Goal: Information Seeking & Learning: Understand process/instructions

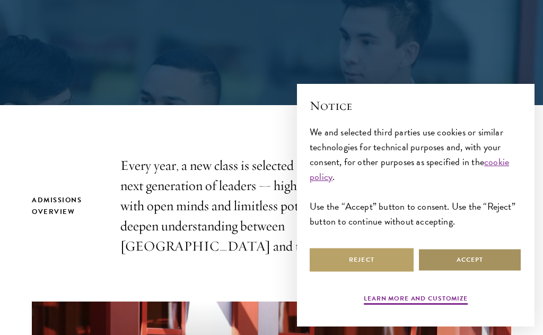
click at [481, 257] on button "Accept" at bounding box center [470, 260] width 104 height 24
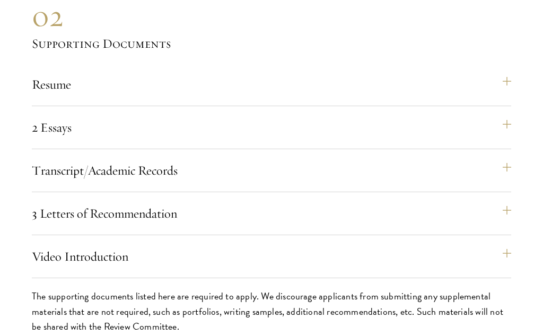
scroll to position [3177, 0]
click at [496, 214] on button "3 Letters of Recommendation" at bounding box center [276, 212] width 479 height 25
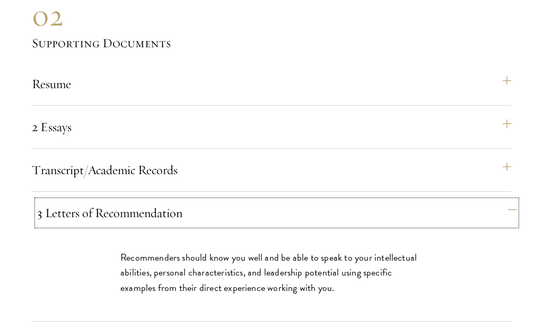
click at [496, 213] on button "3 Letters of Recommendation" at bounding box center [276, 212] width 479 height 25
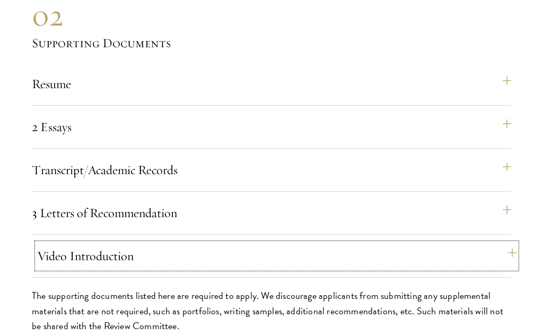
click at [491, 250] on button "Video Introduction" at bounding box center [276, 255] width 479 height 25
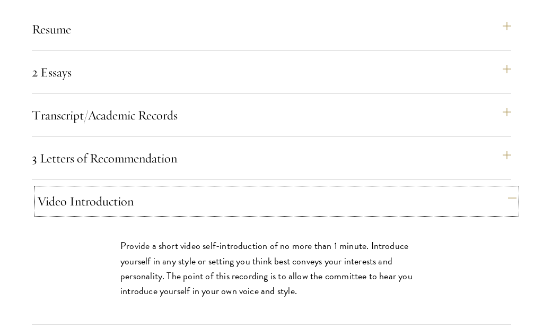
scroll to position [3249, 0]
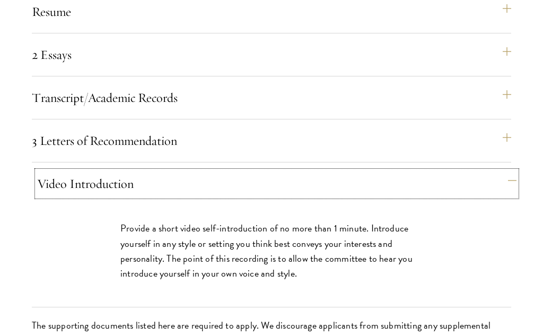
click at [483, 187] on button "Video Introduction" at bounding box center [276, 183] width 479 height 25
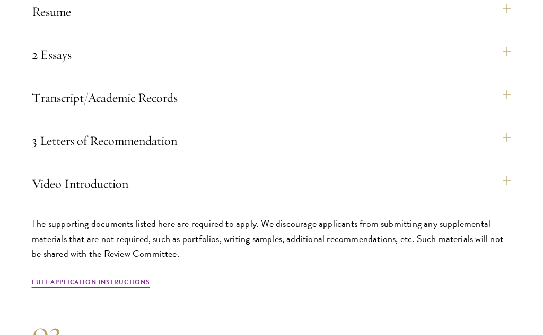
click at [516, 194] on section "01 Online Application 01 Online Application The application must be completed o…" at bounding box center [271, 302] width 543 height 1044
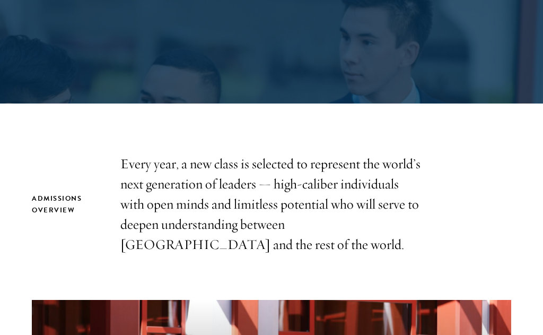
scroll to position [252, 0]
